Goal: Find contact information: Find contact information

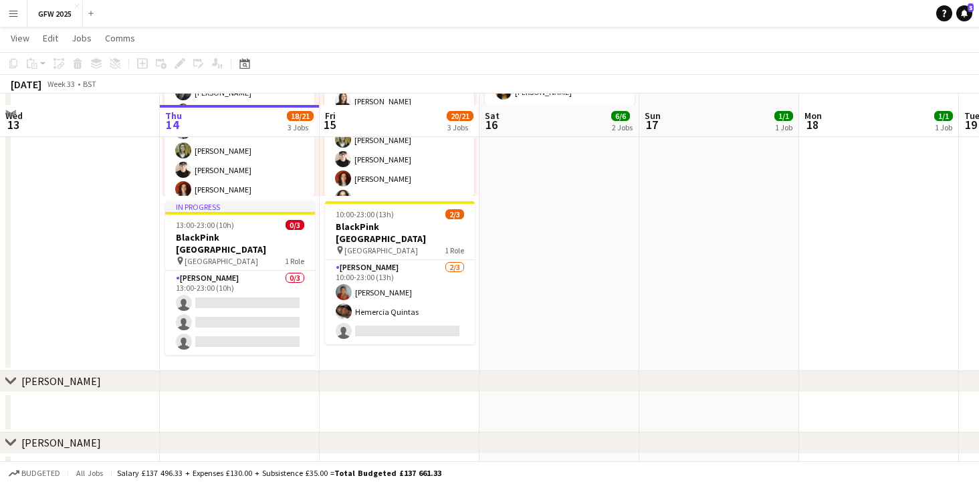
scroll to position [452, 0]
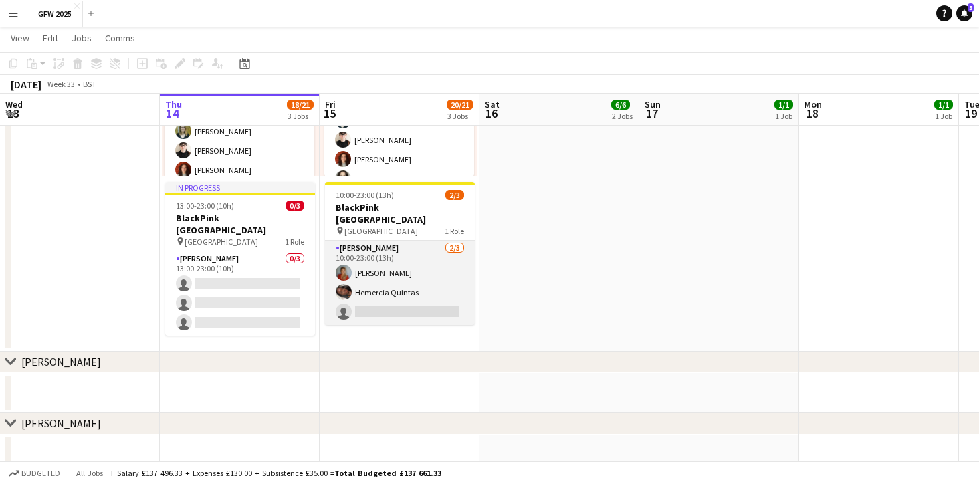
click at [394, 280] on app-card-role "[PERSON_NAME] [DATE] 10:00-23:00 (13h) [PERSON_NAME] [PERSON_NAME] single-neutr…" at bounding box center [400, 283] width 150 height 84
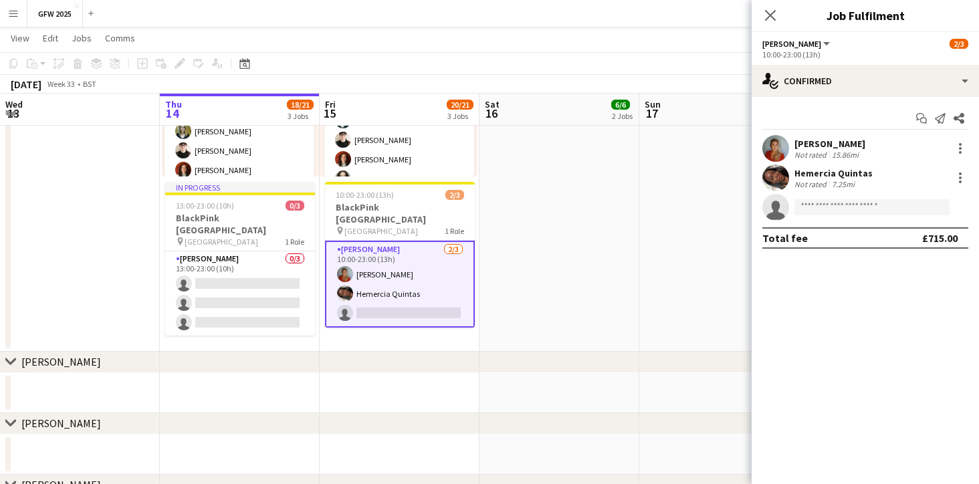
click at [830, 175] on div "Hemercia Quintas" at bounding box center [834, 173] width 78 height 12
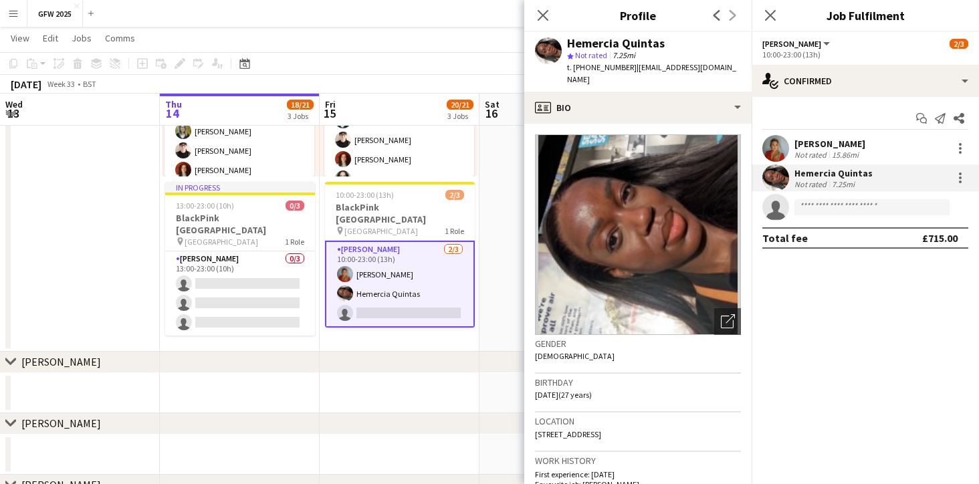
scroll to position [0, 0]
drag, startPoint x: 739, startPoint y: 66, endPoint x: 632, endPoint y: 69, distance: 107.7
click at [632, 69] on div "Hemercia Quintas star Not rated 7.25mi t. [PHONE_NUMBER] | [EMAIL_ADDRESS][DOMA…" at bounding box center [638, 62] width 227 height 60
copy span "[EMAIL_ADDRESS][DOMAIN_NAME]"
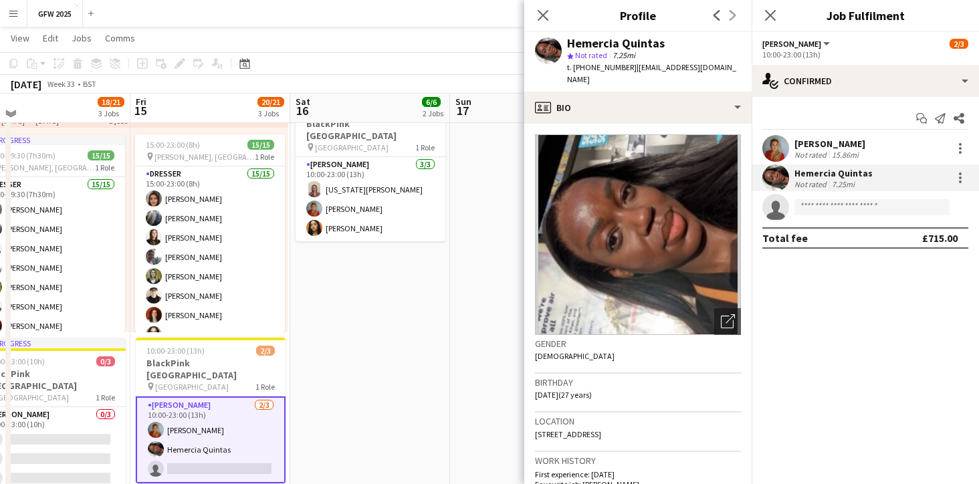
scroll to position [319, 0]
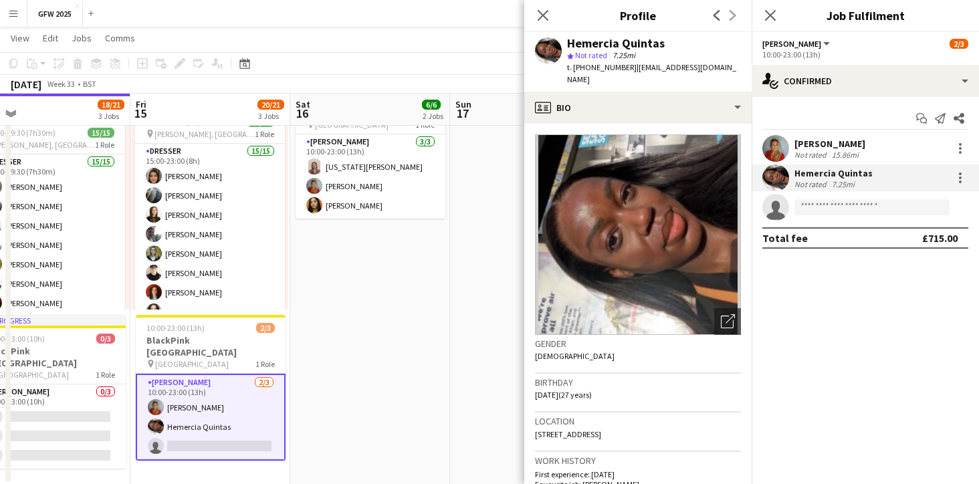
click at [846, 176] on div "Hemercia Quintas" at bounding box center [834, 173] width 78 height 12
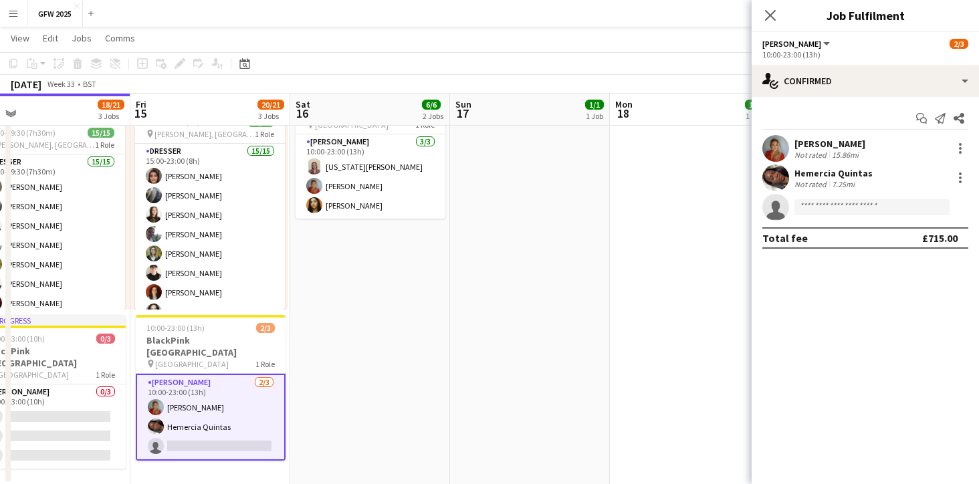
click at [846, 176] on div "Hemercia Quintas" at bounding box center [834, 173] width 78 height 12
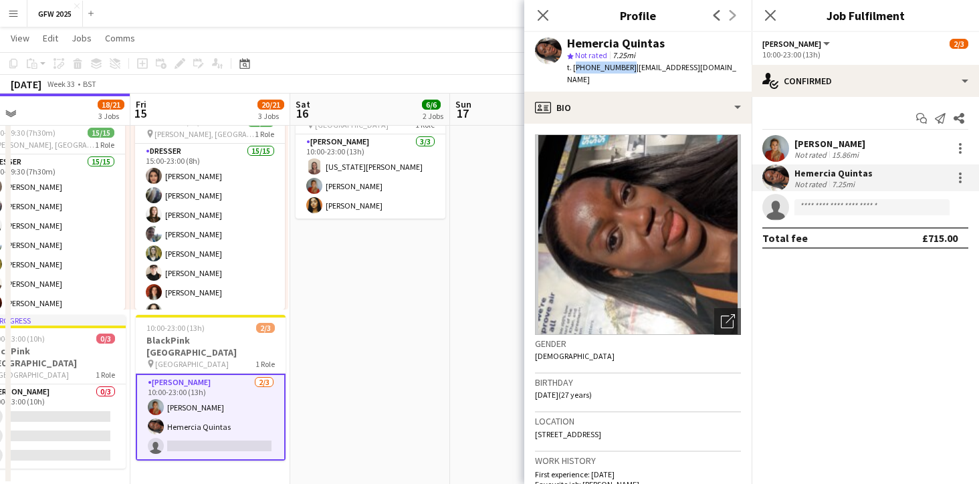
drag, startPoint x: 575, startPoint y: 68, endPoint x: 626, endPoint y: 69, distance: 50.9
click at [626, 69] on span "t. [PHONE_NUMBER]" at bounding box center [602, 67] width 70 height 10
copy span "[PHONE_NUMBER]"
